Goal: Task Accomplishment & Management: Use online tool/utility

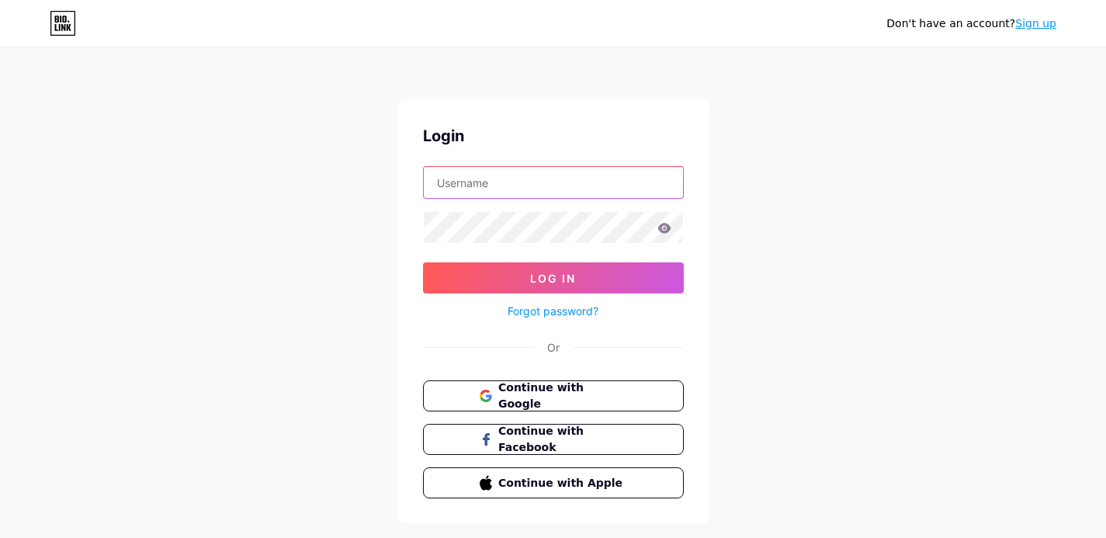
click at [487, 178] on input "text" at bounding box center [553, 182] width 259 height 31
type input "[EMAIL_ADDRESS][DOMAIN_NAME]"
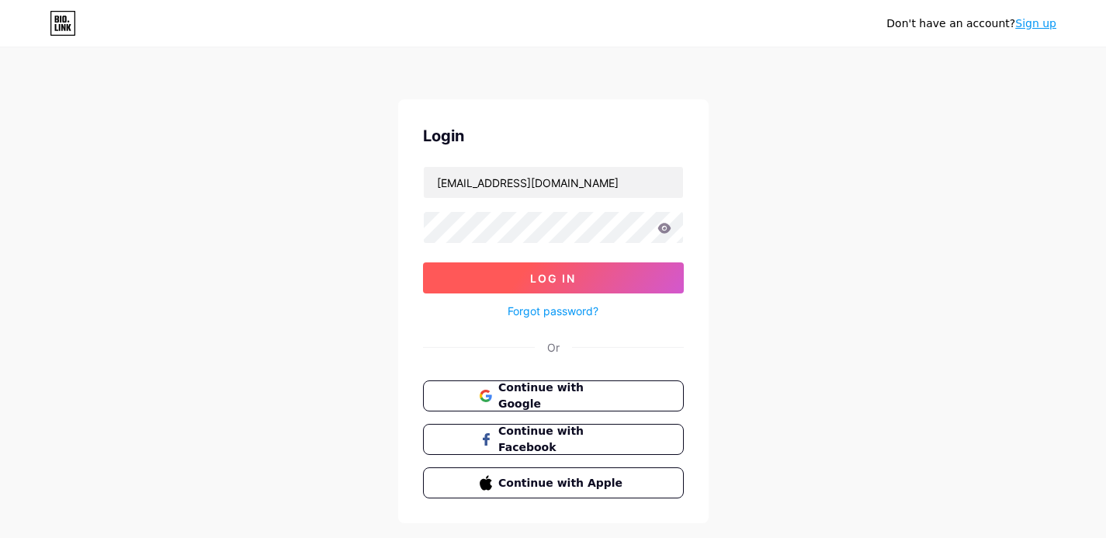
click at [552, 277] on span "Log In" at bounding box center [553, 278] width 46 height 13
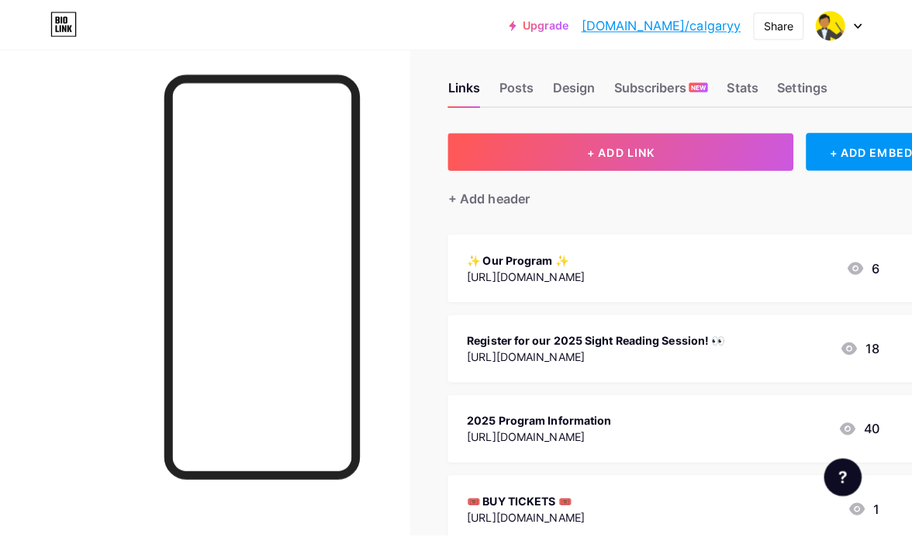
scroll to position [18, 0]
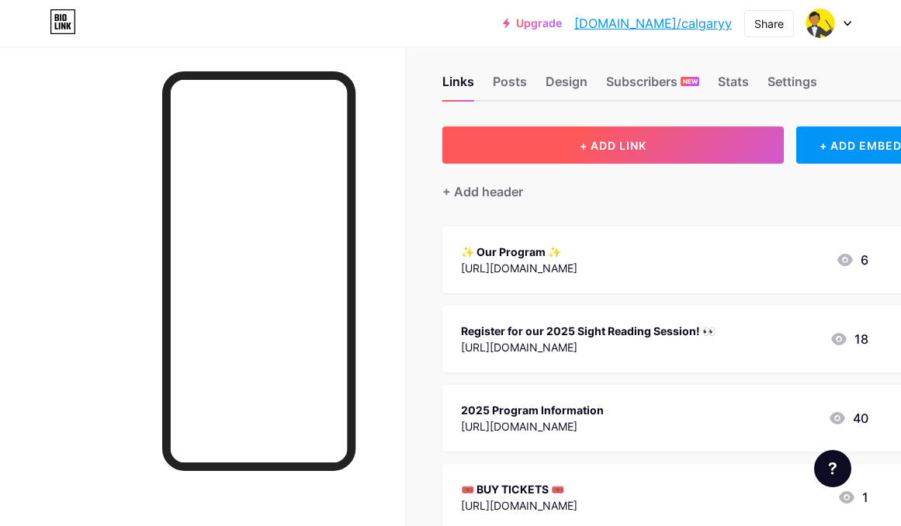
click at [655, 151] on button "+ ADD LINK" at bounding box center [612, 144] width 341 height 37
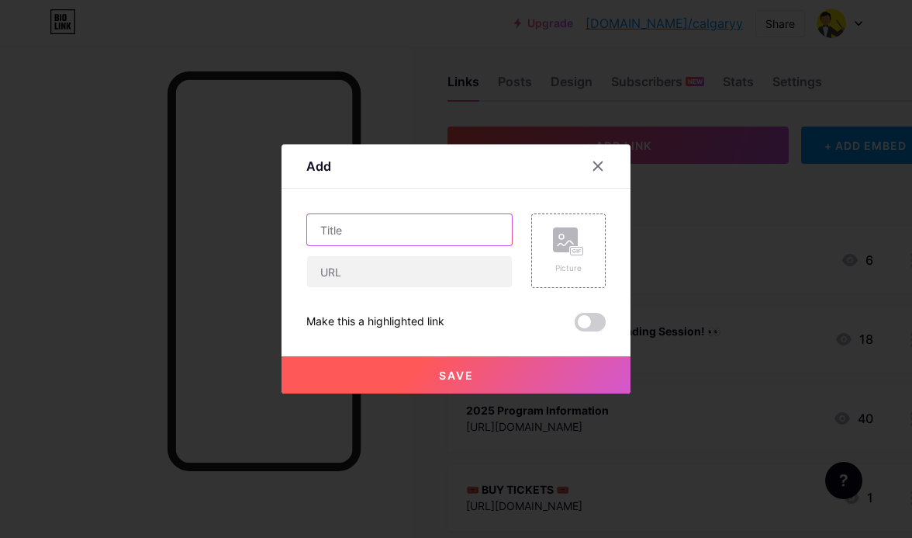
click at [370, 241] on input "text" at bounding box center [409, 229] width 205 height 31
type input "Buy Tickets!"
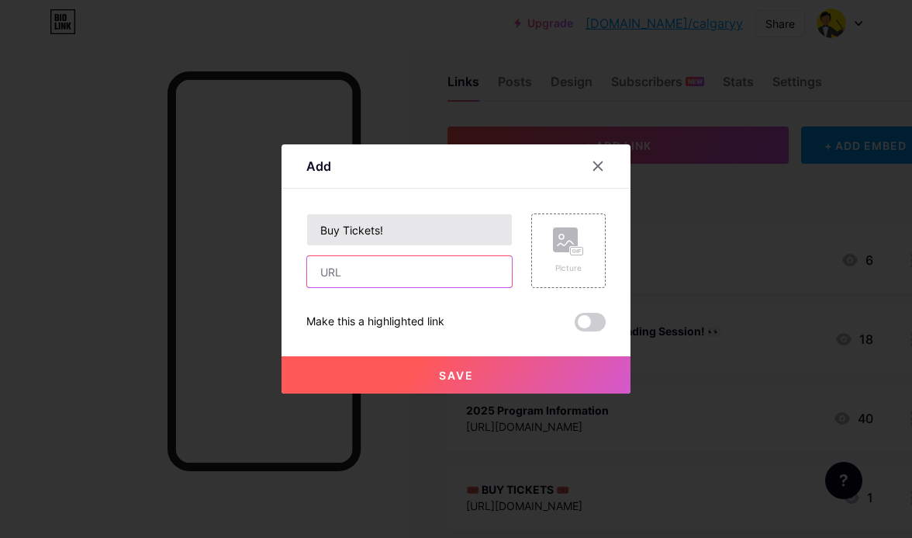
paste input "[URL][DOMAIN_NAME]"
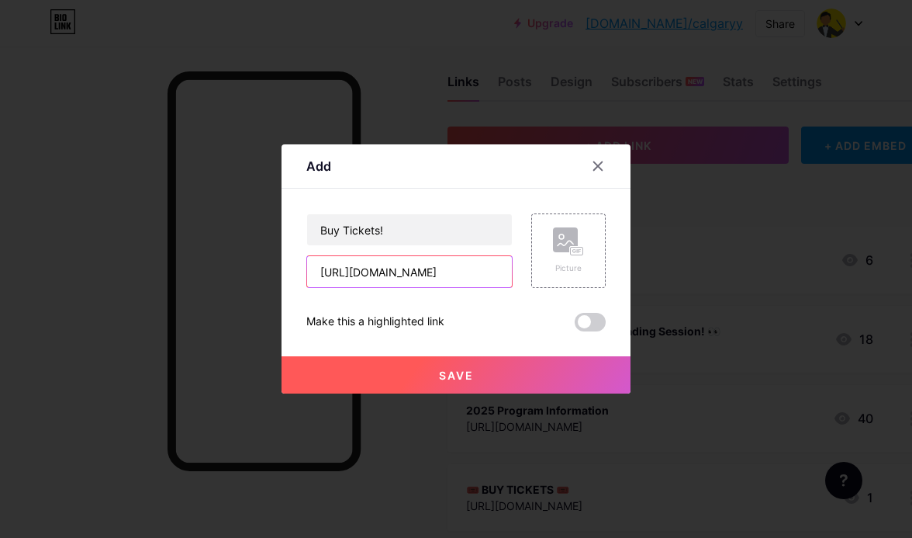
type input "[URL][DOMAIN_NAME]"
click at [539, 376] on button "Save" at bounding box center [456, 374] width 349 height 37
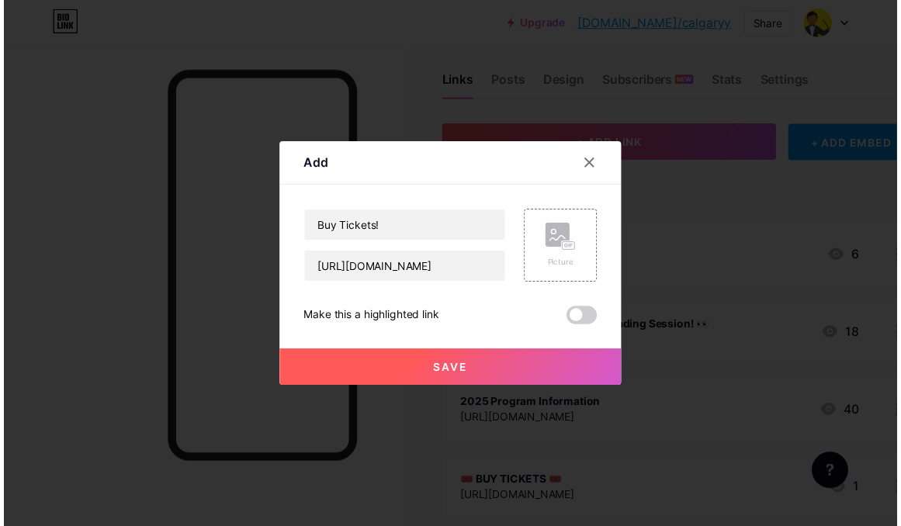
scroll to position [0, 0]
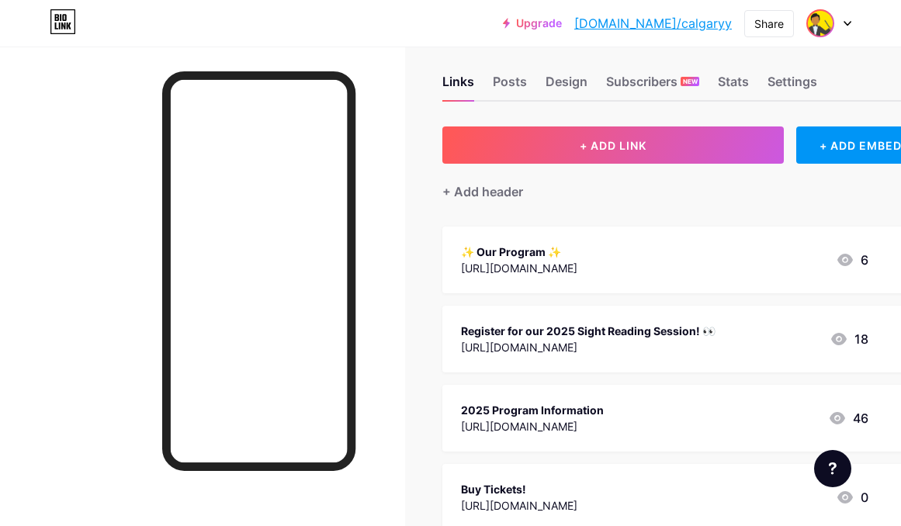
click at [813, 27] on img at bounding box center [820, 23] width 25 height 25
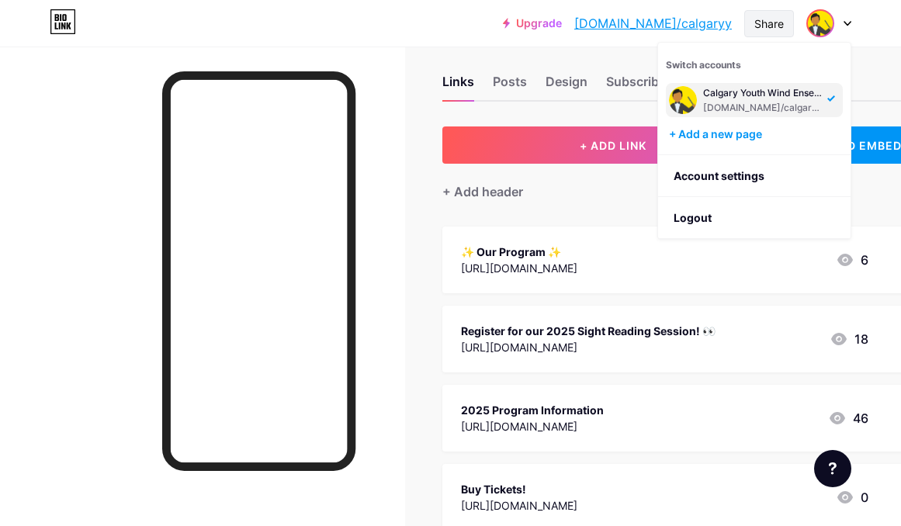
click at [762, 23] on div "Share" at bounding box center [768, 24] width 29 height 16
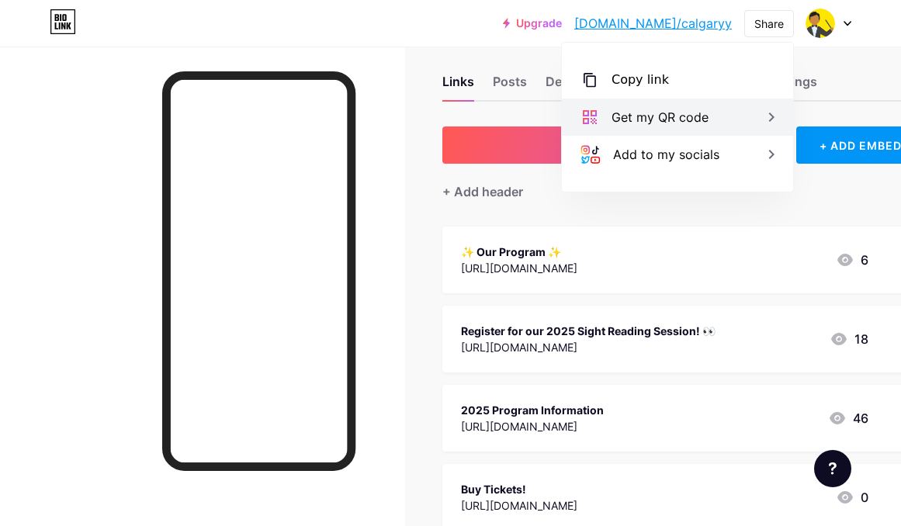
click at [705, 118] on div "Get my QR code" at bounding box center [659, 117] width 97 height 19
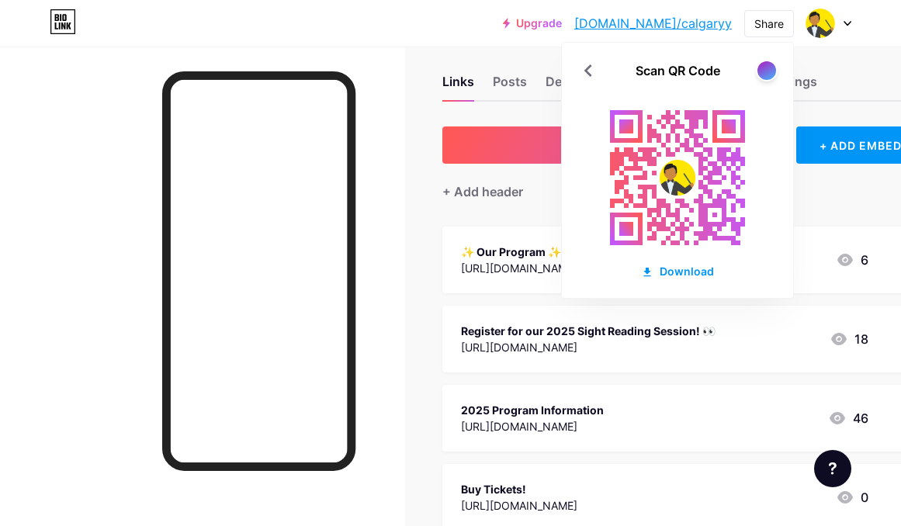
click at [787, 69] on div "Scan QR Code" at bounding box center [677, 70] width 231 height 19
click at [776, 67] on div "Scan QR Code Download" at bounding box center [677, 170] width 231 height 255
click at [771, 68] on div at bounding box center [765, 70] width 19 height 19
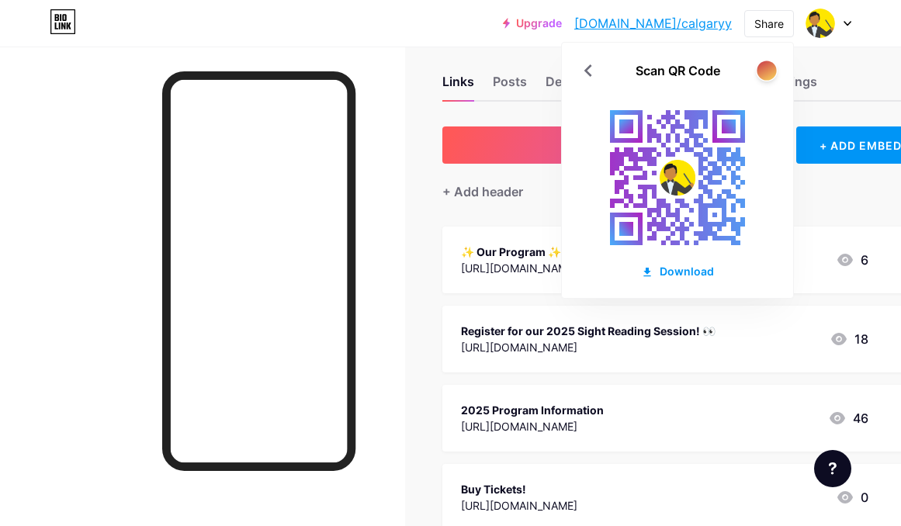
click at [771, 68] on div at bounding box center [765, 70] width 19 height 19
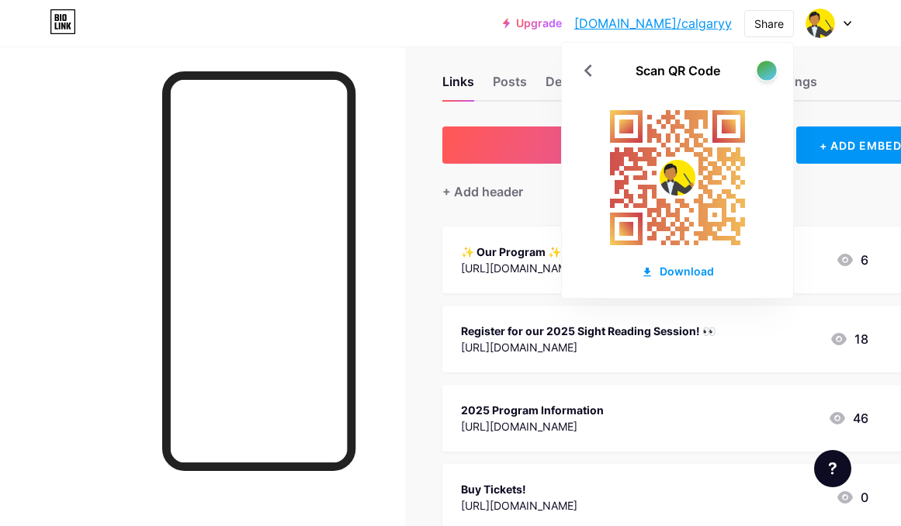
click at [771, 68] on div at bounding box center [765, 70] width 19 height 19
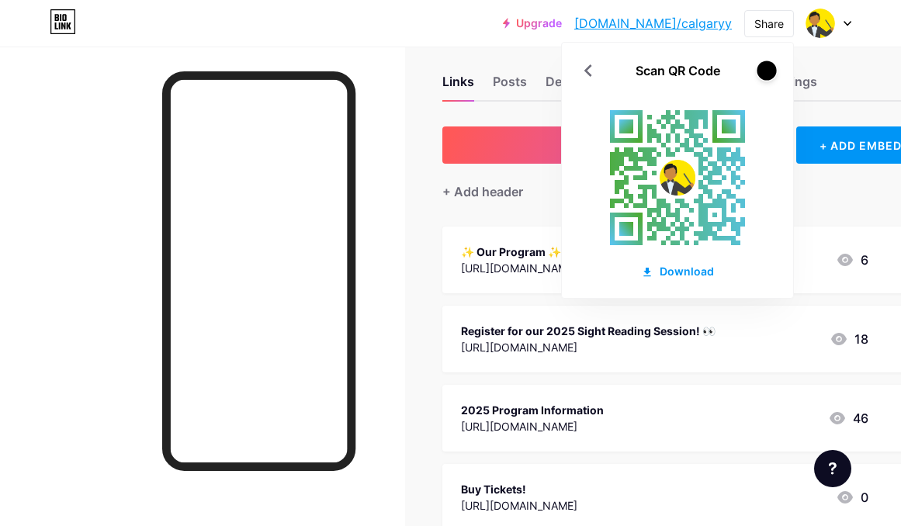
click at [771, 67] on div at bounding box center [765, 70] width 19 height 19
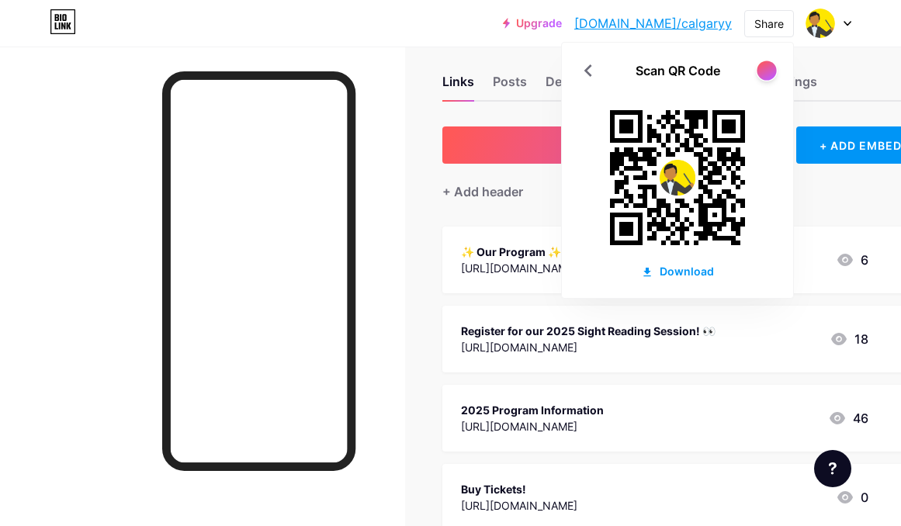
click at [771, 67] on div at bounding box center [765, 70] width 19 height 19
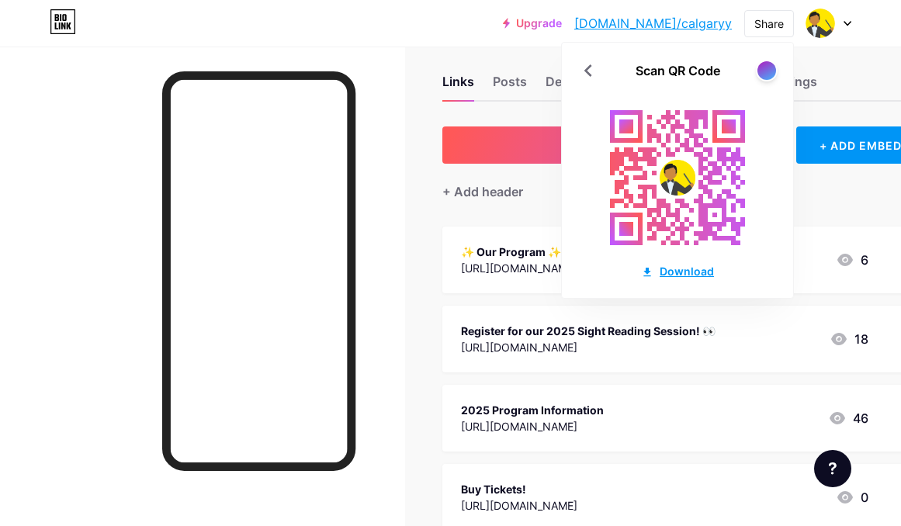
click at [701, 266] on div "Download" at bounding box center [677, 271] width 73 height 16
